Goal: Task Accomplishment & Management: Manage account settings

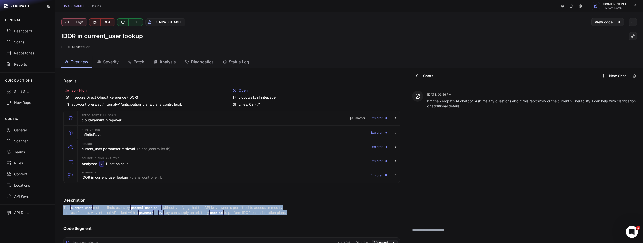
scroll to position [108, 0]
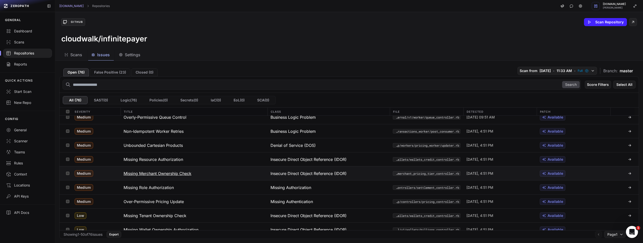
scroll to position [140, 0]
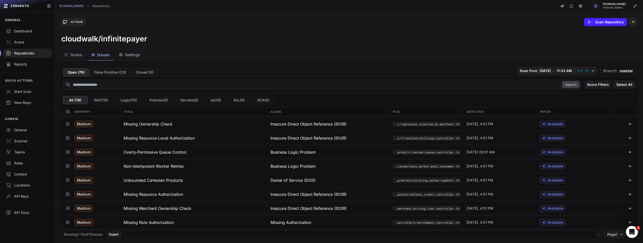
click at [24, 52] on div "Repositories" at bounding box center [27, 53] width 43 height 5
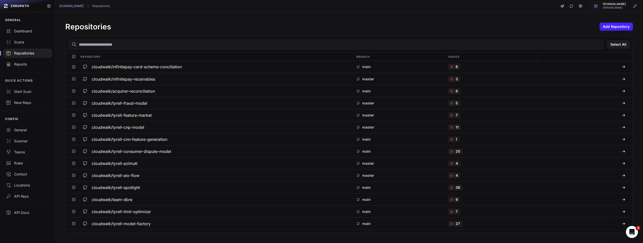
click at [121, 45] on input "text" at bounding box center [336, 44] width 535 height 10
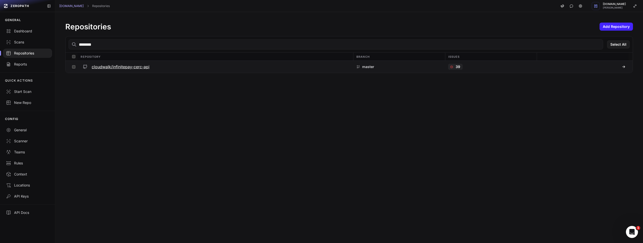
type input "********"
click at [125, 67] on h3 "cloudwalk/infinitepay-cerc-api" at bounding box center [121, 67] width 58 height 6
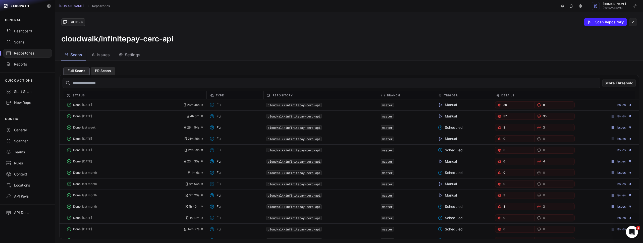
click at [107, 74] on button "PR Scans" at bounding box center [103, 71] width 25 height 8
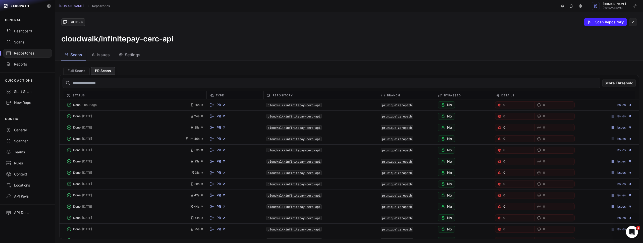
click at [108, 56] on span "Issues" at bounding box center [103, 55] width 13 height 6
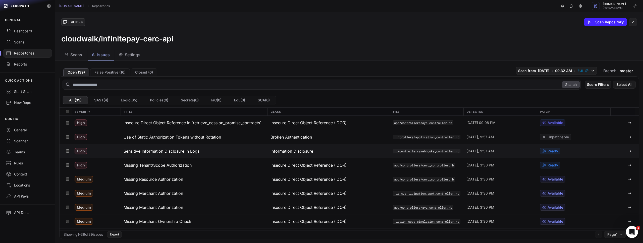
click at [195, 153] on h3 "Sensitive Information Disclosure in Logs" at bounding box center [162, 151] width 76 height 6
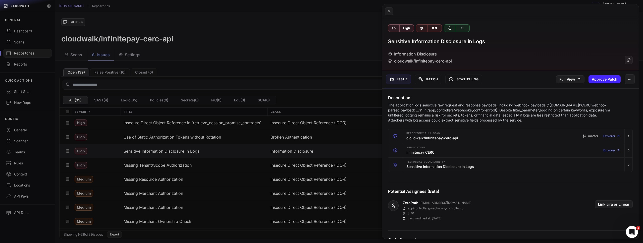
click at [576, 84] on div "Full View Approve Patch" at bounding box center [595, 79] width 88 height 18
click at [573, 80] on link "Full View" at bounding box center [570, 79] width 28 height 8
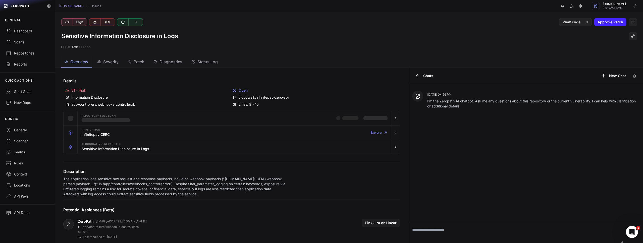
click at [141, 61] on span "Patch" at bounding box center [139, 62] width 11 height 6
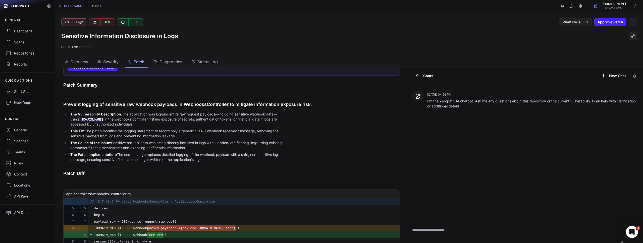
scroll to position [73, 0]
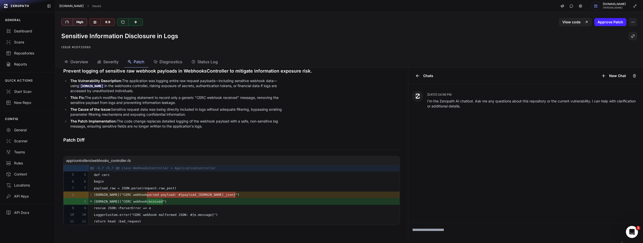
click at [70, 4] on link "[DOMAIN_NAME]" at bounding box center [71, 6] width 24 height 4
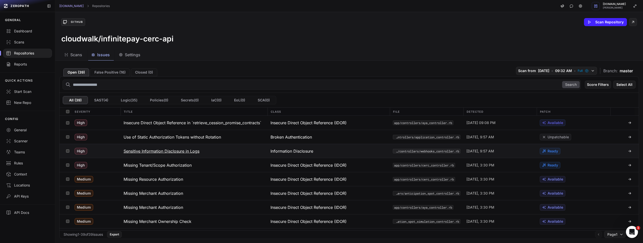
click at [182, 148] on h3 "Sensitive Information Disclosure in Logs" at bounding box center [162, 151] width 76 height 6
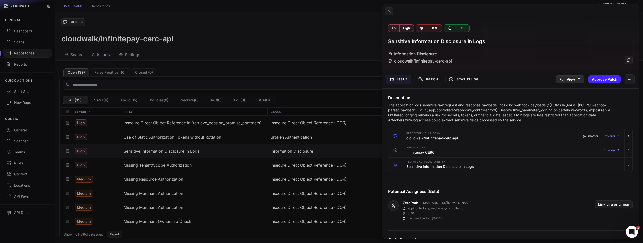
click at [565, 80] on link "Full View" at bounding box center [570, 79] width 28 height 8
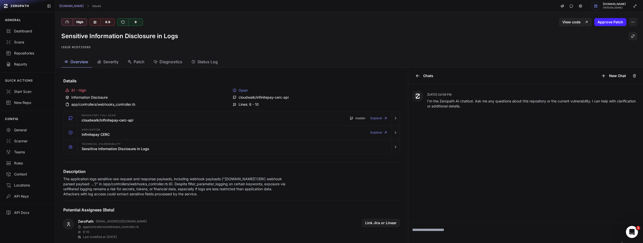
click at [436, 233] on textarea at bounding box center [515, 233] width 215 height 20
type textarea "**********"
click at [274, 183] on p "The application logs sensitive raw request and response payloads, including web…" at bounding box center [175, 187] width 225 height 20
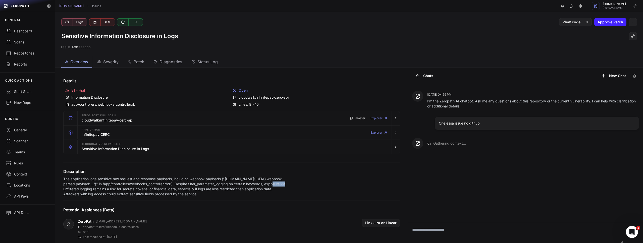
click at [274, 183] on p "The application logs sensitive raw request and response payloads, including web…" at bounding box center [175, 187] width 225 height 20
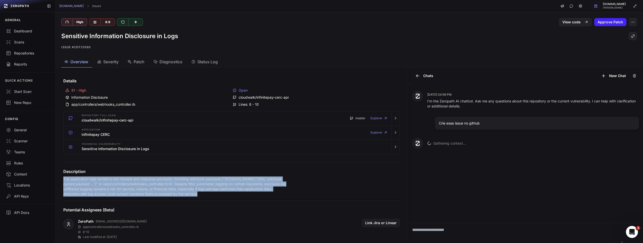
click at [274, 183] on p "The application logs sensitive raw request and response payloads, including web…" at bounding box center [175, 187] width 225 height 20
click at [126, 189] on p "The application logs sensitive raw request and response payloads, including web…" at bounding box center [175, 187] width 225 height 20
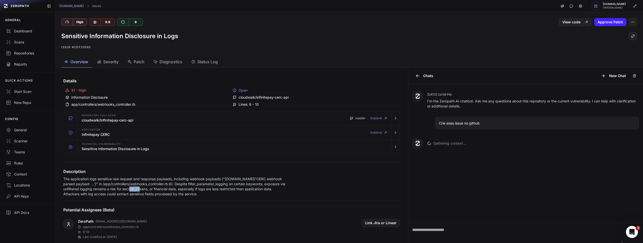
click at [126, 189] on p "The application logs sensitive raw request and response payloads, including web…" at bounding box center [175, 187] width 225 height 20
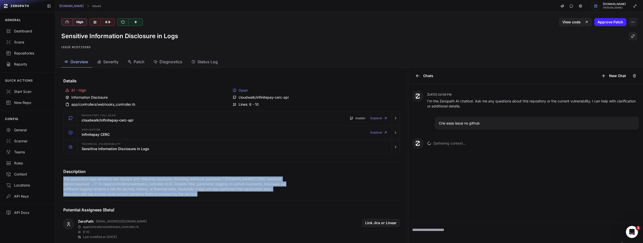
click at [126, 189] on p "The application logs sensitive raw request and response payloads, including web…" at bounding box center [175, 187] width 225 height 20
